Goal: Check status: Check status

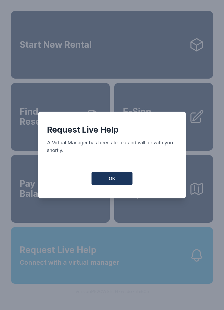
click at [112, 185] on button "OK" at bounding box center [111, 179] width 41 height 14
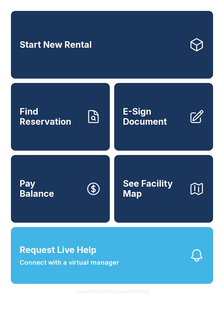
click at [142, 274] on button "Request Live Help Connect with a virtual manager" at bounding box center [112, 255] width 202 height 57
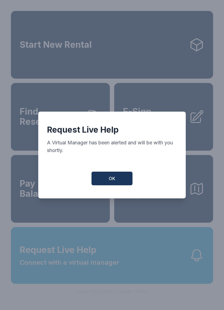
click at [117, 181] on button "OK" at bounding box center [111, 179] width 41 height 14
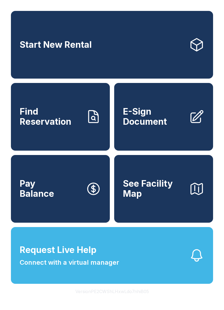
click at [138, 284] on button "Request Live Help Connect with a virtual manager" at bounding box center [112, 255] width 202 height 57
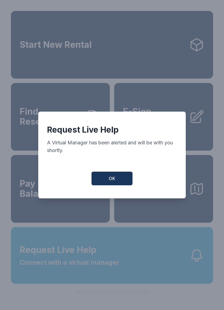
click at [118, 181] on button "OK" at bounding box center [111, 179] width 41 height 14
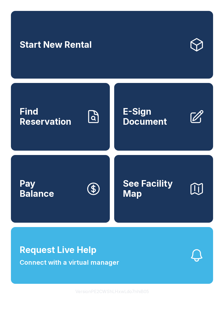
click at [84, 138] on link "Find Reservation" at bounding box center [60, 117] width 99 height 68
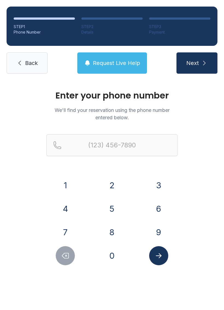
click at [117, 231] on button "8" at bounding box center [111, 232] width 19 height 19
click at [113, 252] on button "0" at bounding box center [111, 255] width 19 height 19
click at [167, 186] on button "3" at bounding box center [158, 185] width 19 height 19
click at [73, 207] on button "4" at bounding box center [65, 208] width 19 height 19
click at [165, 212] on button "6" at bounding box center [158, 208] width 19 height 19
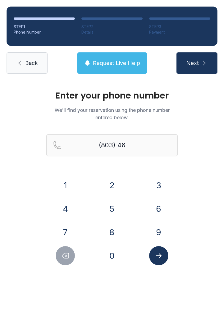
click at [75, 231] on button "7" at bounding box center [65, 232] width 19 height 19
click at [72, 210] on button "4" at bounding box center [65, 208] width 19 height 19
click at [113, 211] on button "5" at bounding box center [111, 208] width 19 height 19
click at [121, 258] on button "0" at bounding box center [111, 255] width 19 height 19
click at [74, 206] on button "4" at bounding box center [65, 208] width 19 height 19
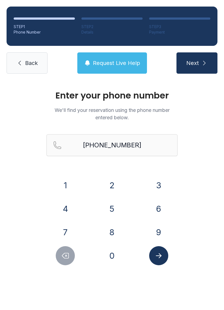
click at [171, 262] on div at bounding box center [158, 255] width 38 height 19
click at [167, 258] on button "Submit lookup form" at bounding box center [158, 255] width 19 height 19
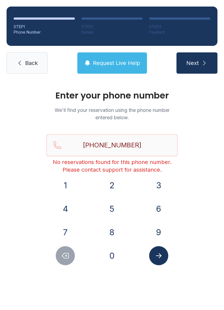
click at [159, 257] on icon "Submit lookup form" at bounding box center [159, 255] width 6 height 5
click at [156, 141] on input "[PHONE_NUMBER]" at bounding box center [111, 145] width 131 height 22
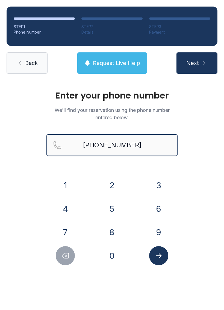
type input "[PHONE_NUMBER]"
click at [197, 63] on button "Next" at bounding box center [196, 62] width 41 height 21
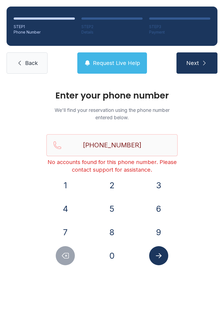
click at [38, 62] on link "Back" at bounding box center [27, 62] width 41 height 21
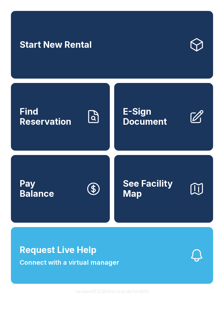
click at [54, 257] on span "Request Live Help" at bounding box center [58, 249] width 77 height 13
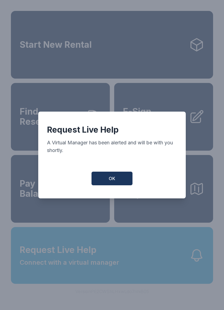
click at [112, 180] on span "OK" at bounding box center [112, 178] width 7 height 7
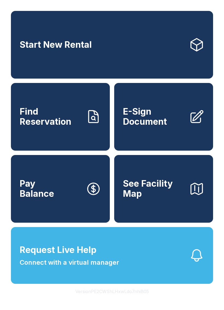
click at [65, 149] on link "Find Reservation" at bounding box center [60, 117] width 99 height 68
